Goal: Obtain resource: Obtain resource

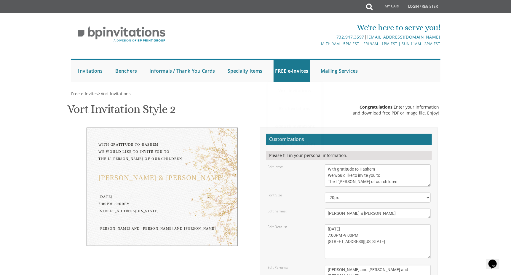
click at [318, 68] on li "FREE e-Invites Vort Invitations Bris Invitations Kiddush Invitations Upsherin I…" at bounding box center [297, 71] width 46 height 22
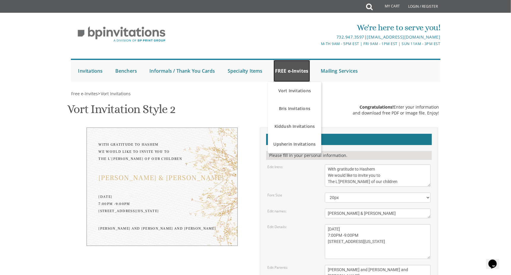
click at [299, 66] on link "FREE e-Invites" at bounding box center [292, 71] width 36 height 22
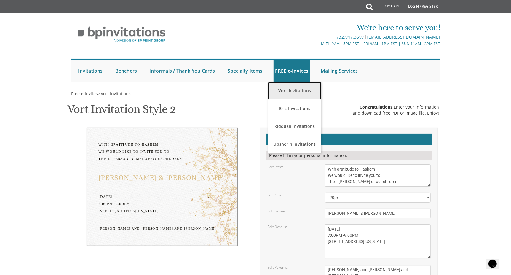
click at [289, 82] on link "Vort Invitations" at bounding box center [294, 91] width 53 height 18
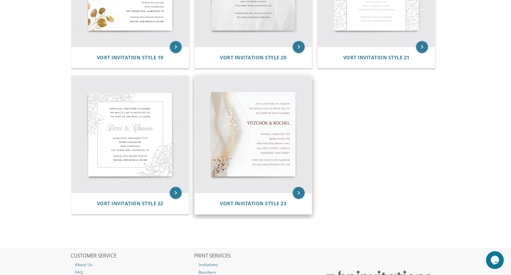
scroll to position [1082, 0]
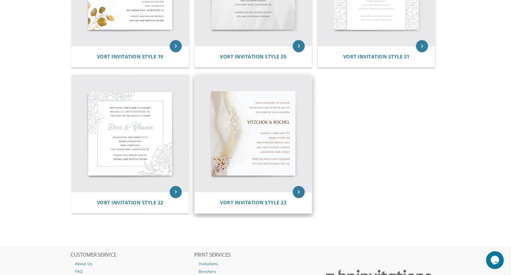
click at [282, 190] on img at bounding box center [253, 133] width 117 height 117
